Goal: Task Accomplishment & Management: Use online tool/utility

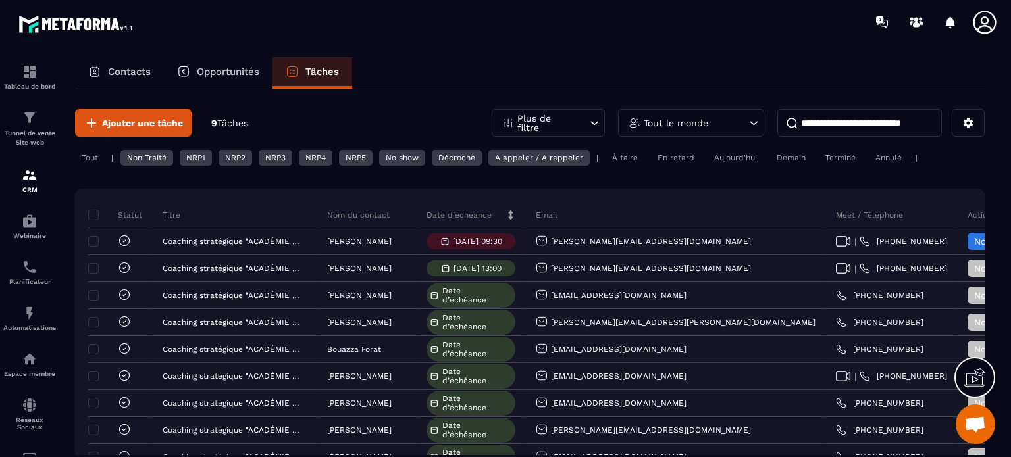
click at [191, 157] on div "NRP1" at bounding box center [196, 158] width 32 height 16
click at [595, 118] on icon at bounding box center [594, 123] width 13 height 13
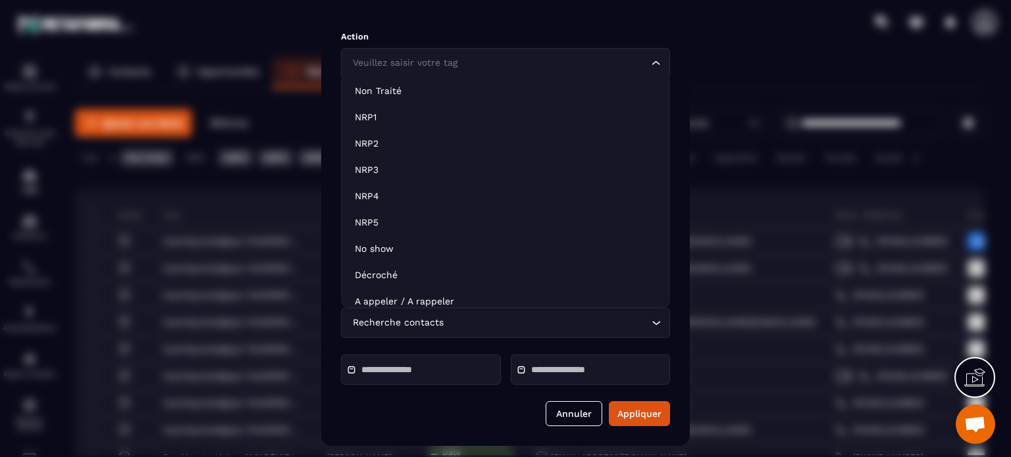
click at [657, 65] on icon "Search for option" at bounding box center [656, 63] width 13 height 13
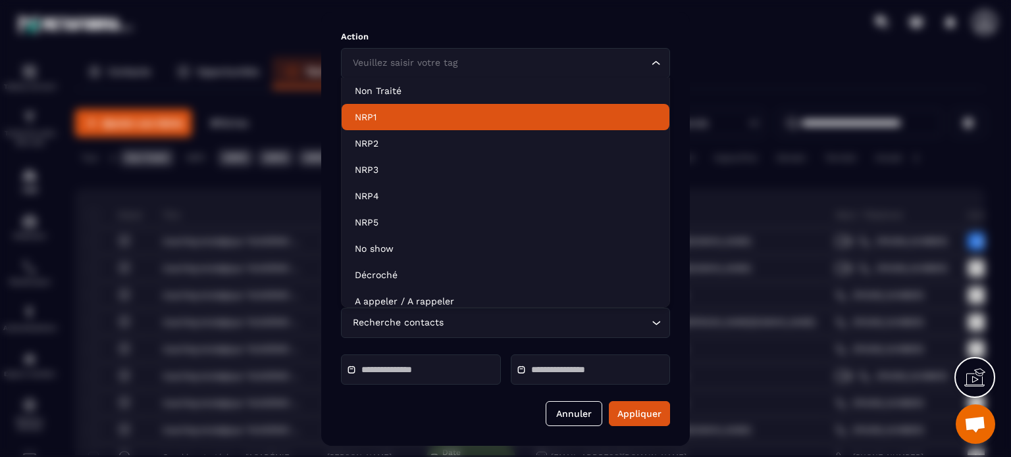
click at [384, 117] on p "NRP1" at bounding box center [505, 117] width 301 height 13
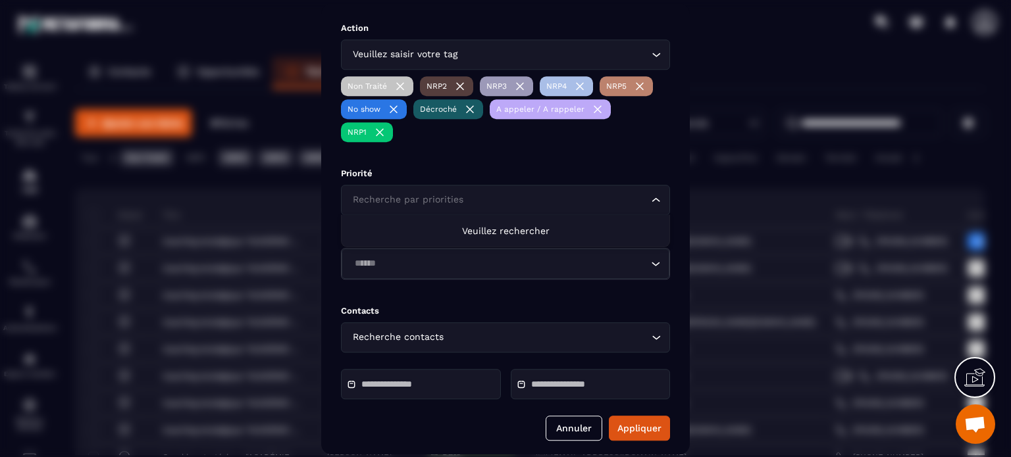
click at [656, 201] on icon "Search for option" at bounding box center [656, 200] width 13 height 13
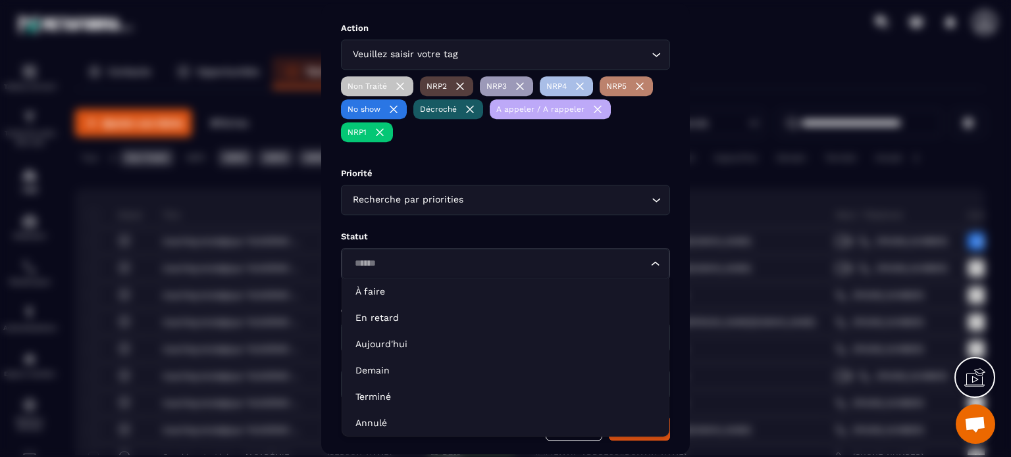
click at [448, 261] on input "Search for option" at bounding box center [499, 264] width 298 height 14
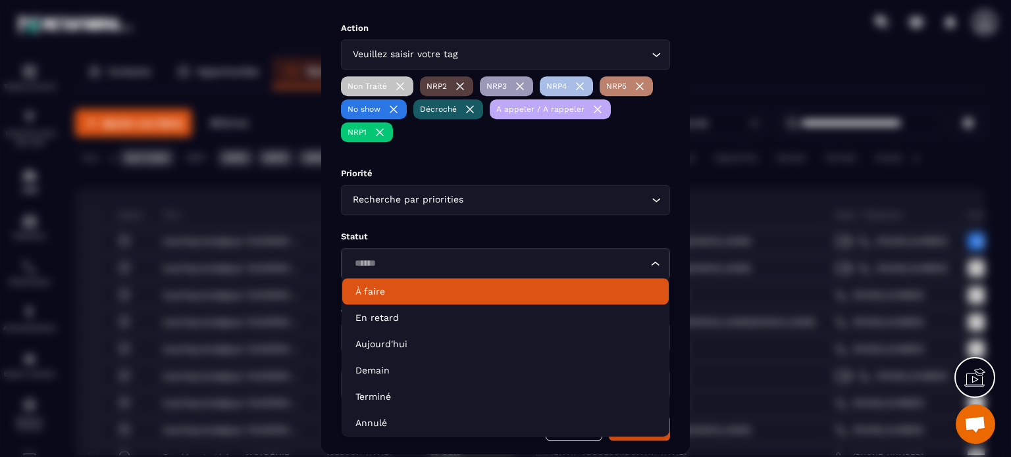
click at [440, 237] on p "Statut" at bounding box center [505, 237] width 329 height 10
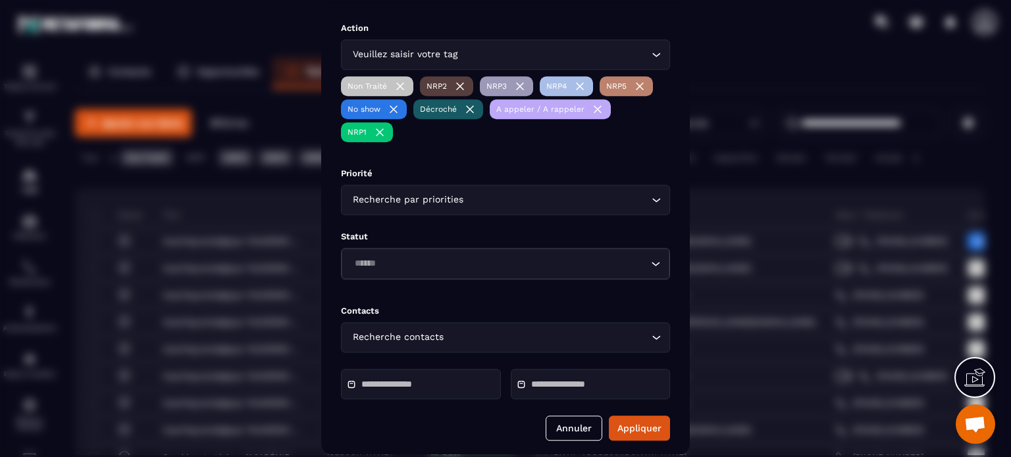
click at [418, 338] on div "Recherche contacts" at bounding box center [498, 337] width 301 height 14
click at [595, 108] on img "Modal window" at bounding box center [597, 109] width 13 height 13
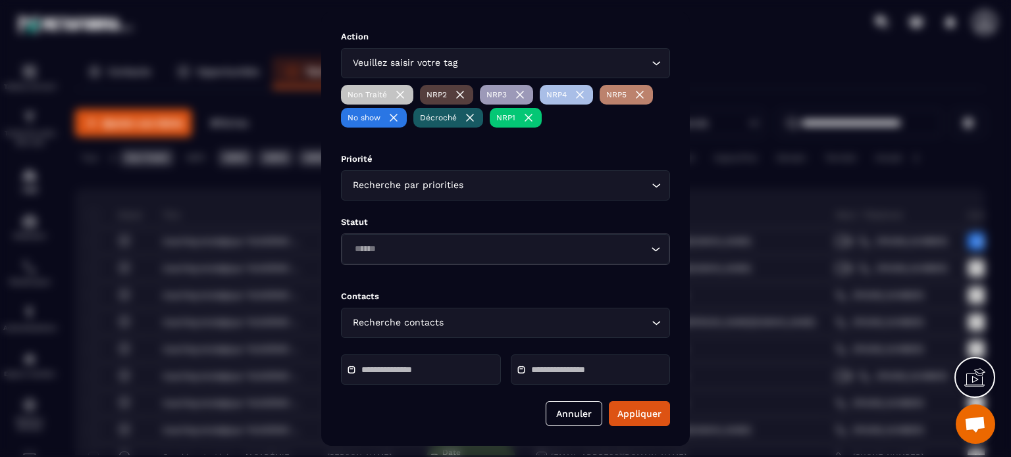
click at [469, 115] on img "Modal window" at bounding box center [469, 117] width 13 height 13
click at [401, 93] on img "Modal window" at bounding box center [400, 94] width 13 height 13
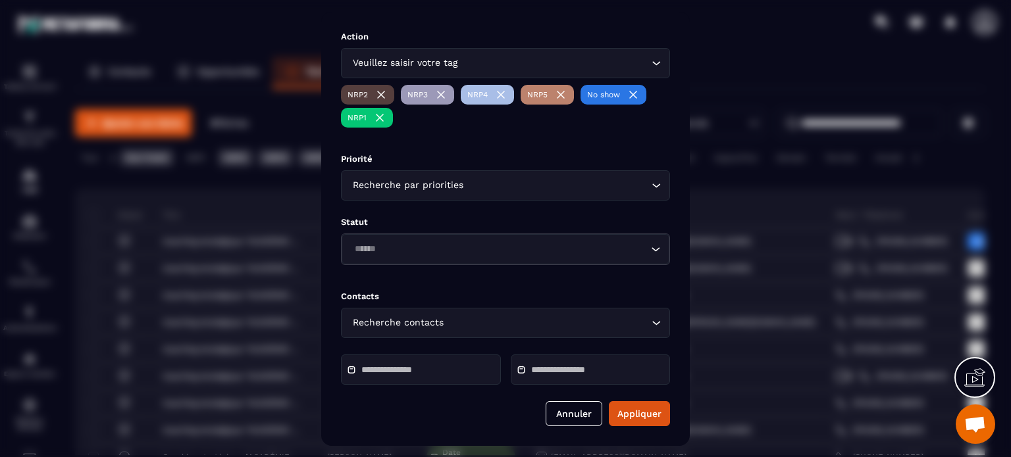
click at [633, 94] on img "Modal window" at bounding box center [633, 94] width 13 height 13
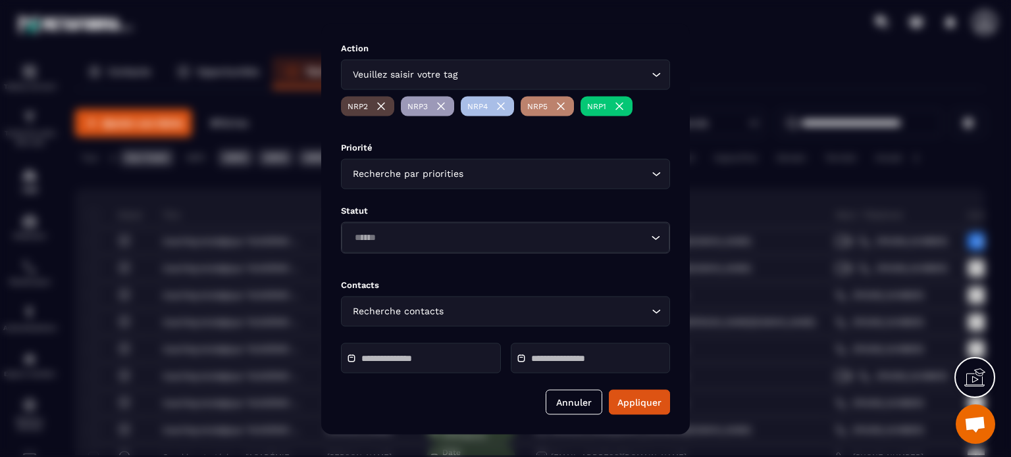
click at [561, 104] on img "Modal window" at bounding box center [560, 105] width 13 height 13
click at [500, 103] on img "Modal window" at bounding box center [500, 105] width 13 height 13
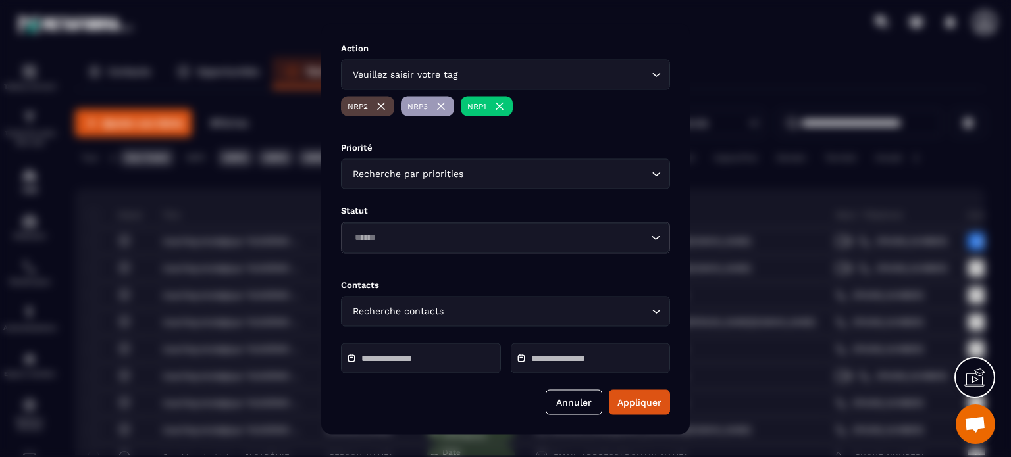
click at [444, 103] on img "Modal window" at bounding box center [440, 105] width 13 height 13
click at [382, 104] on img "Modal window" at bounding box center [381, 105] width 13 height 13
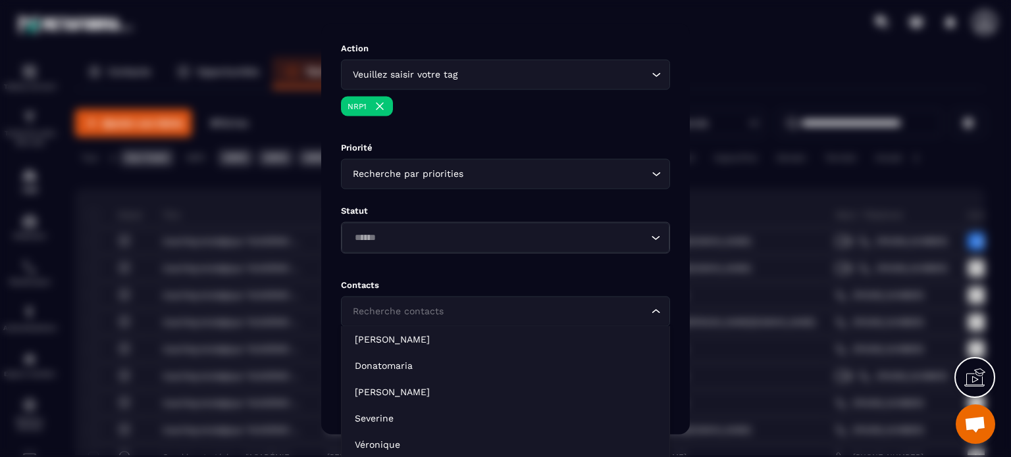
click at [438, 308] on div "Recherche contacts" at bounding box center [498, 311] width 301 height 14
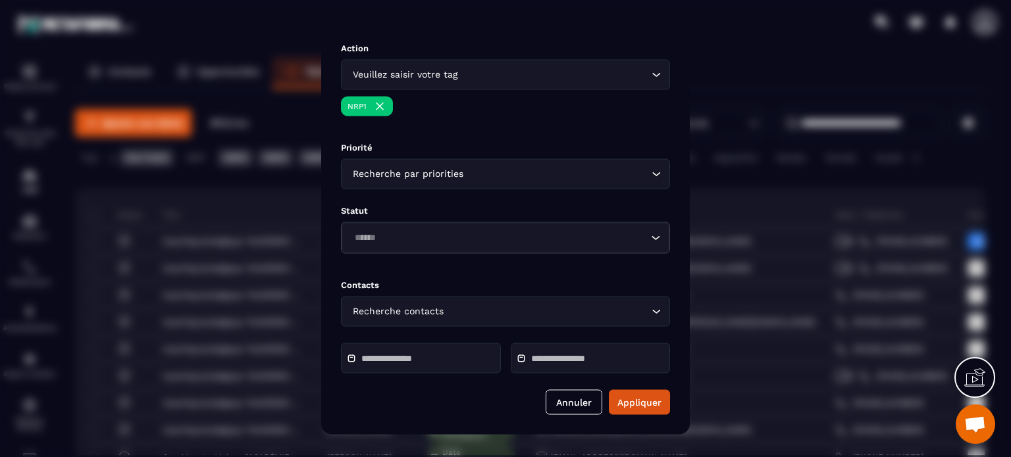
click at [619, 24] on div "Action Veuillez saisir votre tag Loading... NRP1 Priorité Recherche par priorit…" at bounding box center [505, 228] width 369 height 411
